Goal: Task Accomplishment & Management: Manage account settings

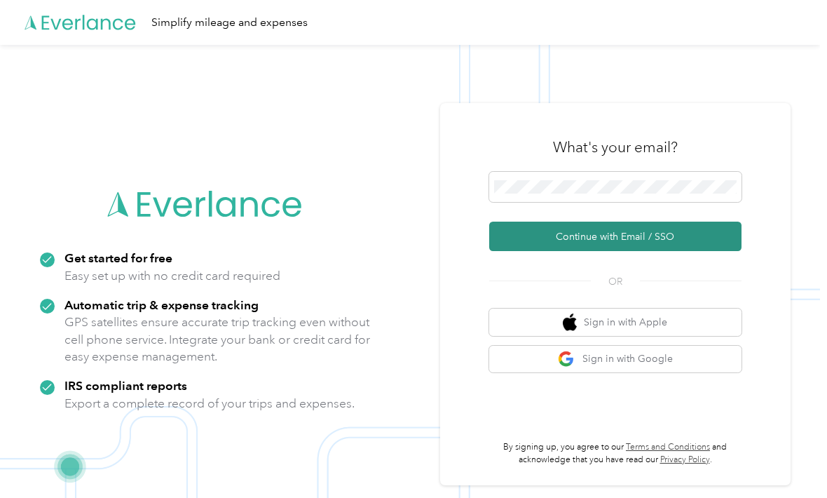
click at [635, 251] on button "Continue with Email / SSO" at bounding box center [615, 236] width 252 height 29
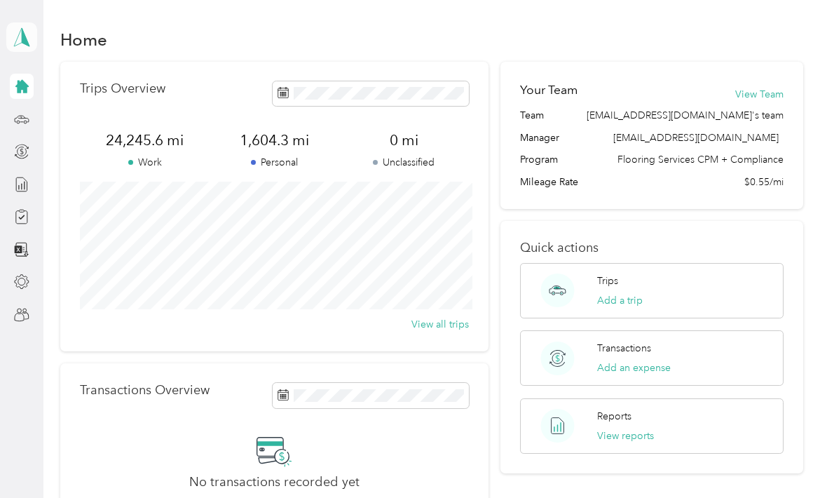
click at [27, 38] on icon at bounding box center [21, 37] width 21 height 20
click at [74, 116] on div "Team dashboard" at bounding box center [55, 115] width 75 height 15
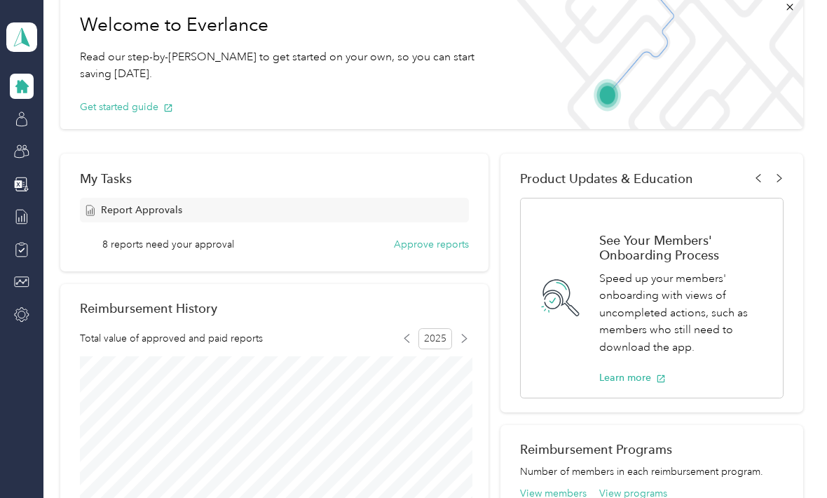
scroll to position [89, 0]
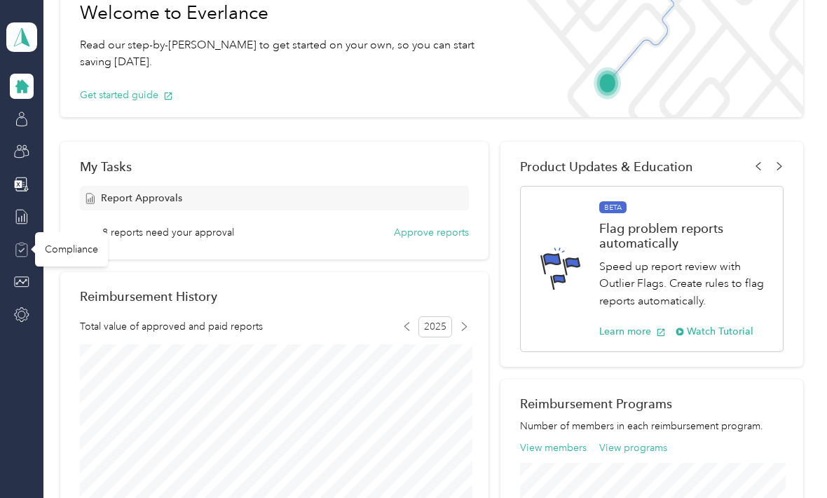
click at [22, 250] on icon at bounding box center [21, 249] width 6 height 4
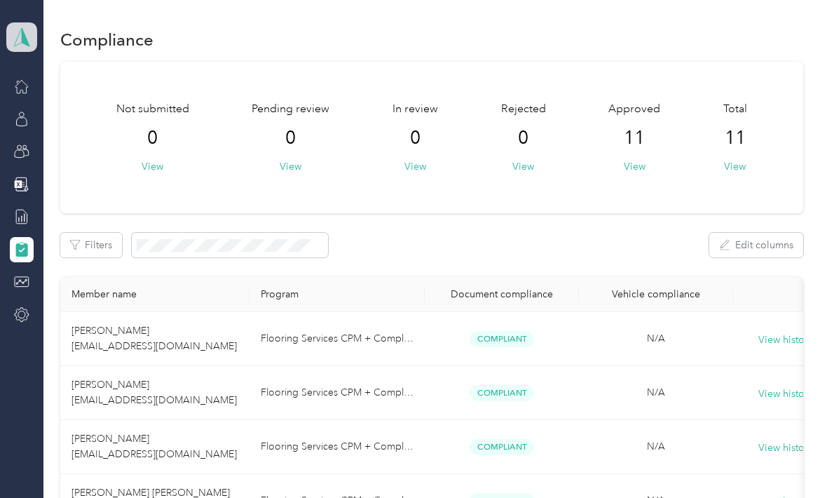
click at [21, 37] on icon at bounding box center [21, 37] width 21 height 20
click at [79, 119] on div "Team dashboard" at bounding box center [154, 115] width 276 height 25
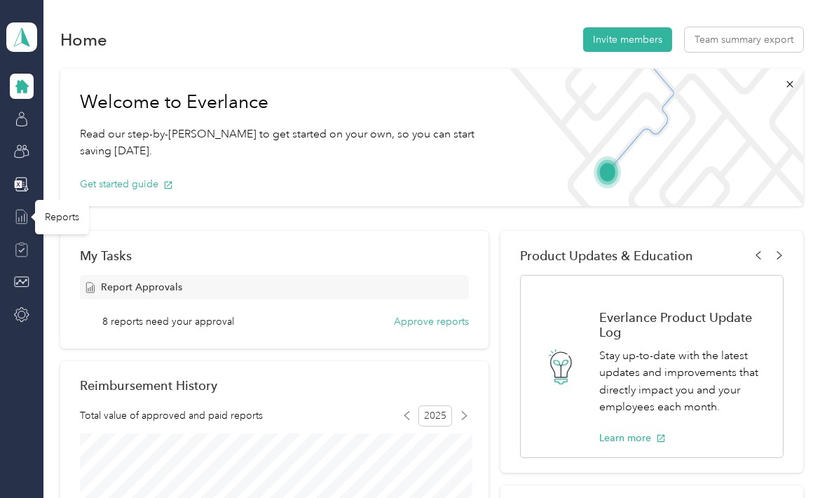
click at [21, 222] on icon at bounding box center [21, 216] width 15 height 15
